Goal: Transaction & Acquisition: Obtain resource

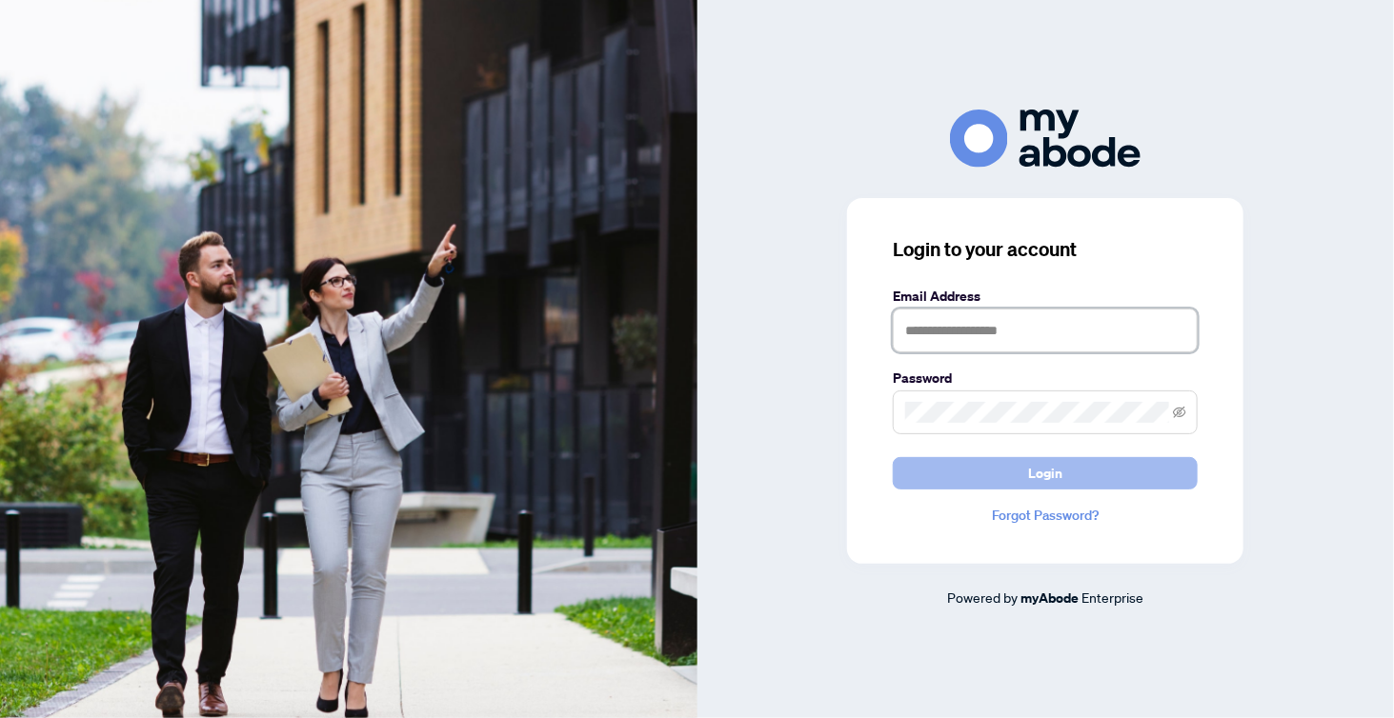
type input "**********"
click at [1021, 469] on button "Login" at bounding box center [1045, 473] width 305 height 32
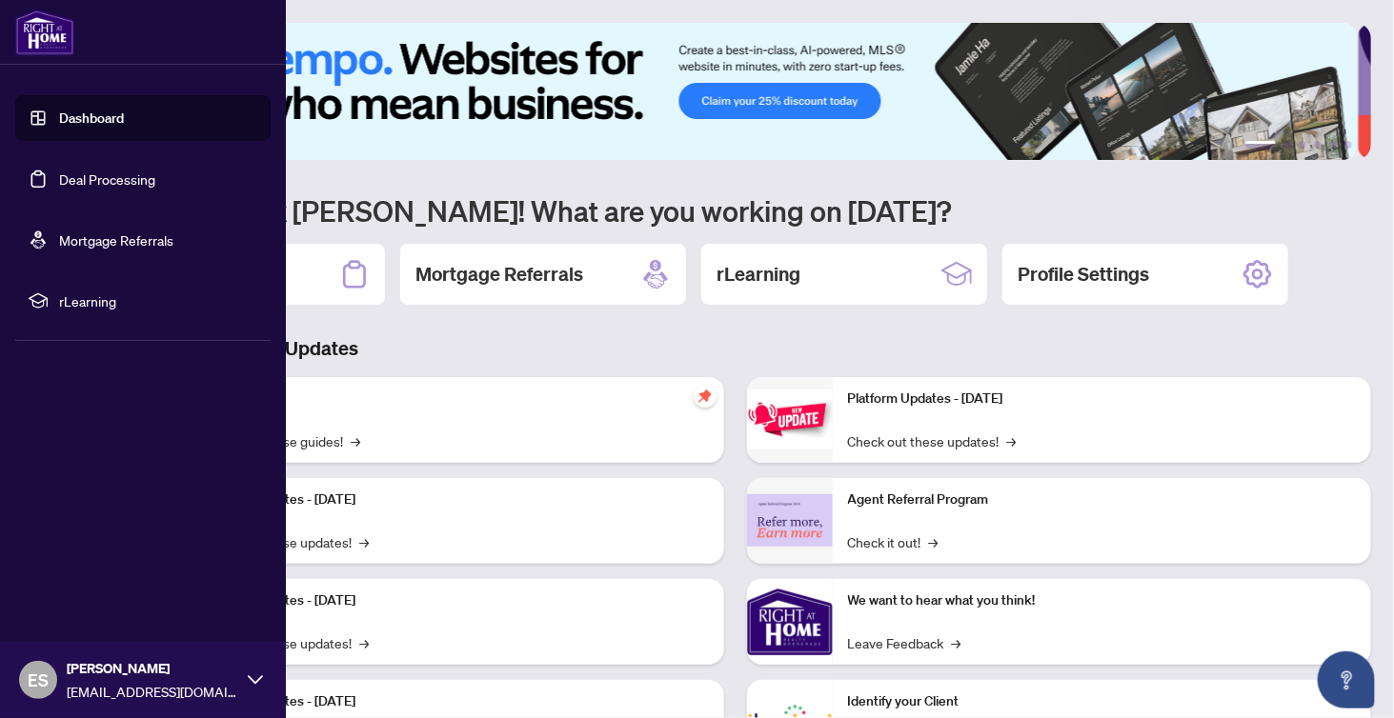
click at [145, 182] on link "Deal Processing" at bounding box center [107, 179] width 96 height 17
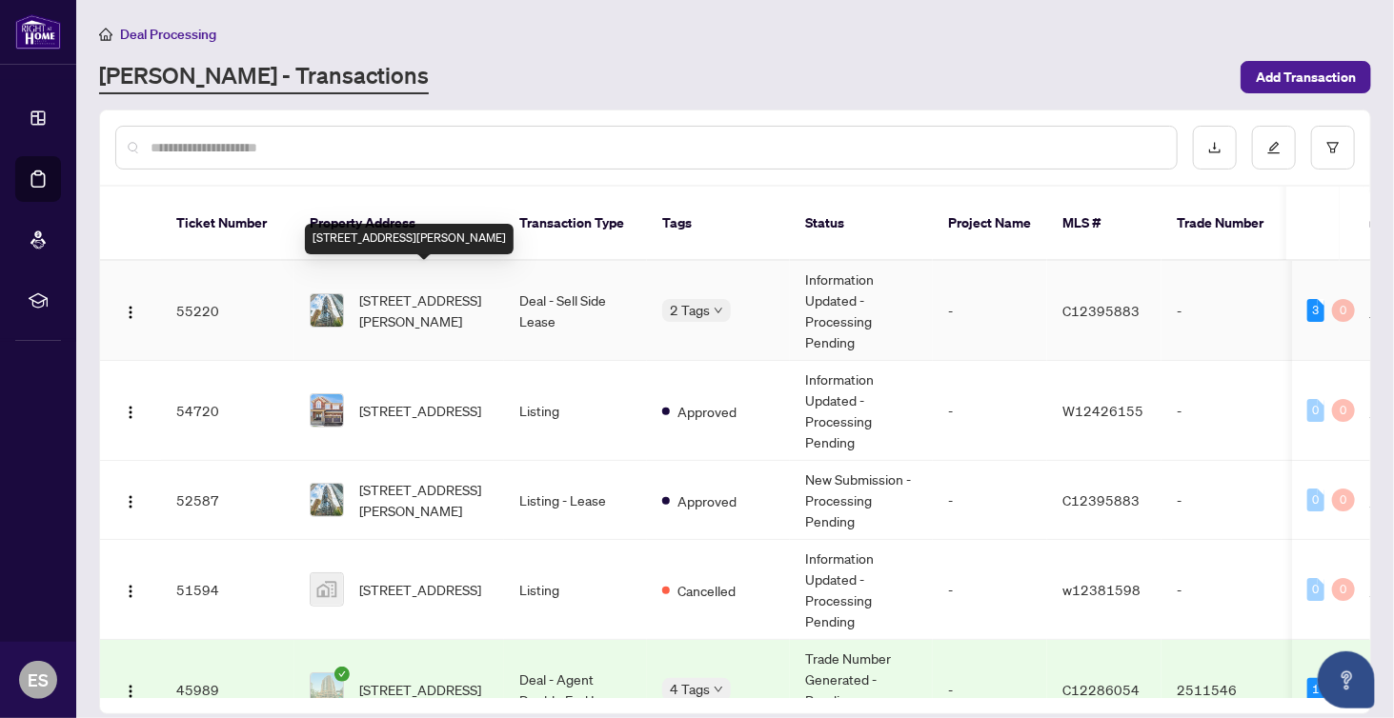
click at [450, 290] on span "[STREET_ADDRESS][PERSON_NAME]" at bounding box center [424, 311] width 130 height 42
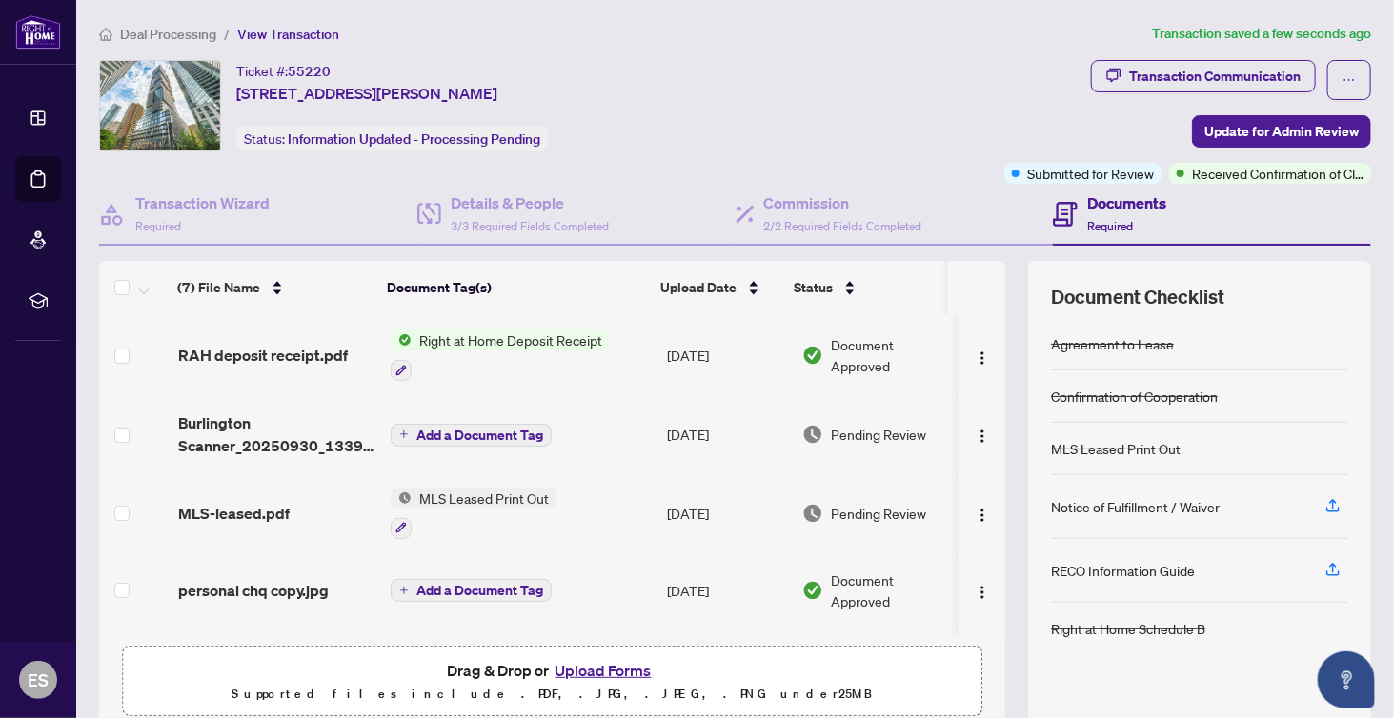
click at [493, 343] on span "Right at Home Deposit Receipt" at bounding box center [511, 340] width 198 height 21
click at [494, 441] on span "Right at Home Deposit Receipt" at bounding box center [507, 431] width 198 height 21
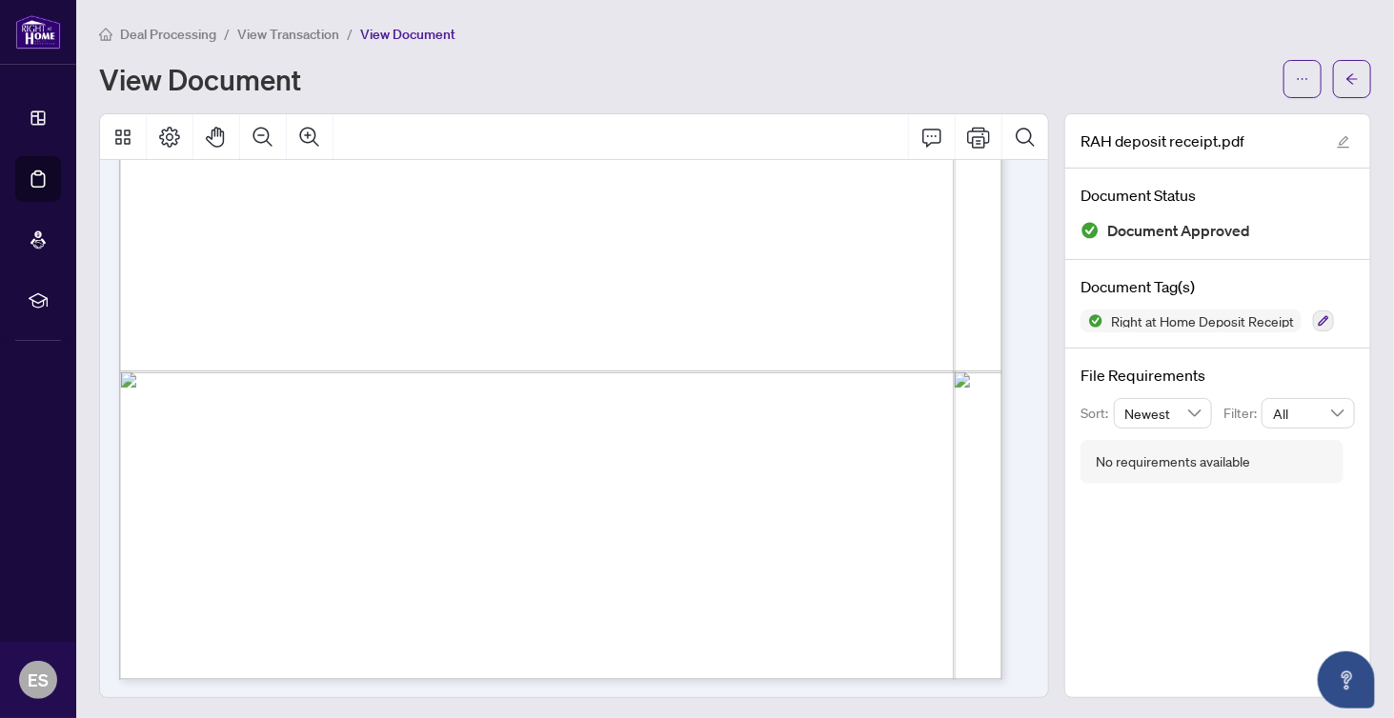
scroll to position [2, 0]
click at [1296, 89] on span "button" at bounding box center [1302, 77] width 13 height 30
click at [1223, 118] on span "Download" at bounding box center [1219, 118] width 145 height 21
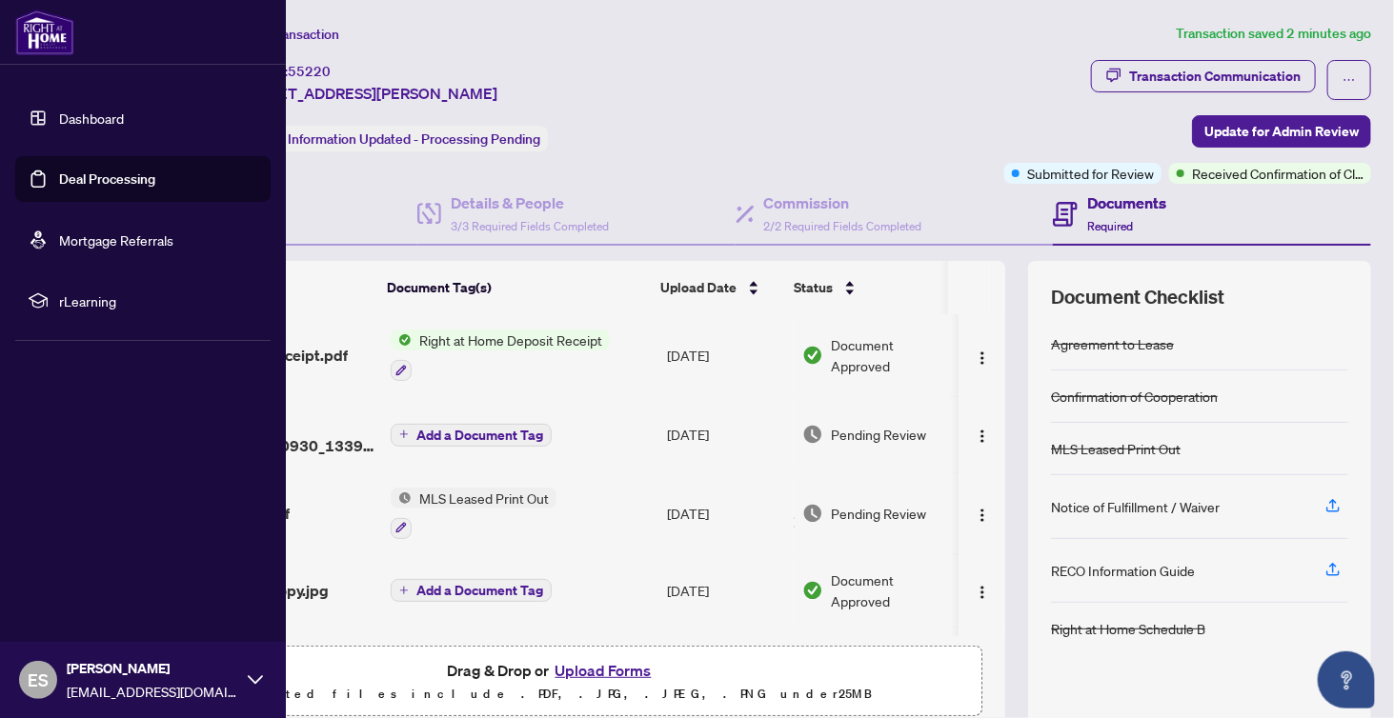
click at [111, 679] on div "[PERSON_NAME] [EMAIL_ADDRESS][DOMAIN_NAME]" at bounding box center [152, 680] width 171 height 44
click at [89, 563] on span "Logout" at bounding box center [76, 567] width 43 height 30
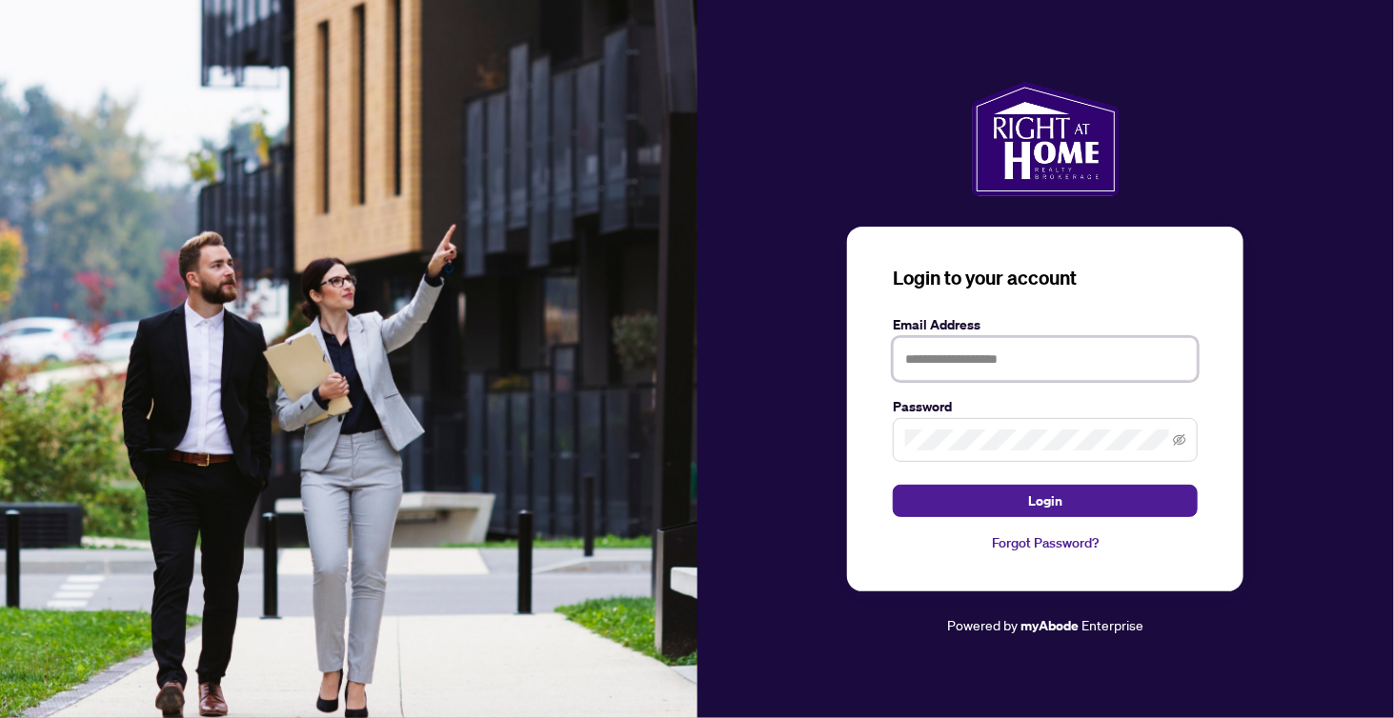
type input "**********"
